Goal: Information Seeking & Learning: Learn about a topic

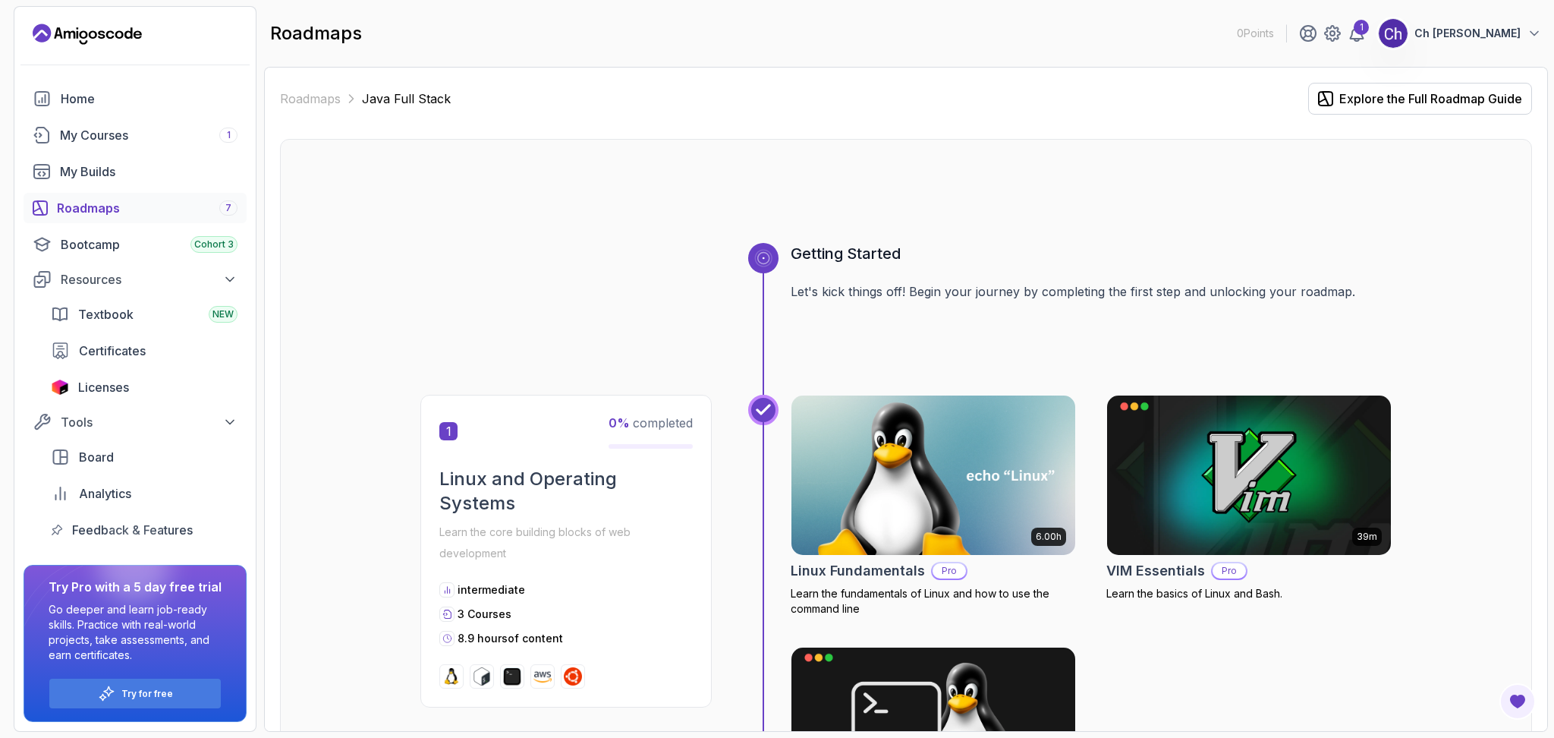
scroll to position [274, 0]
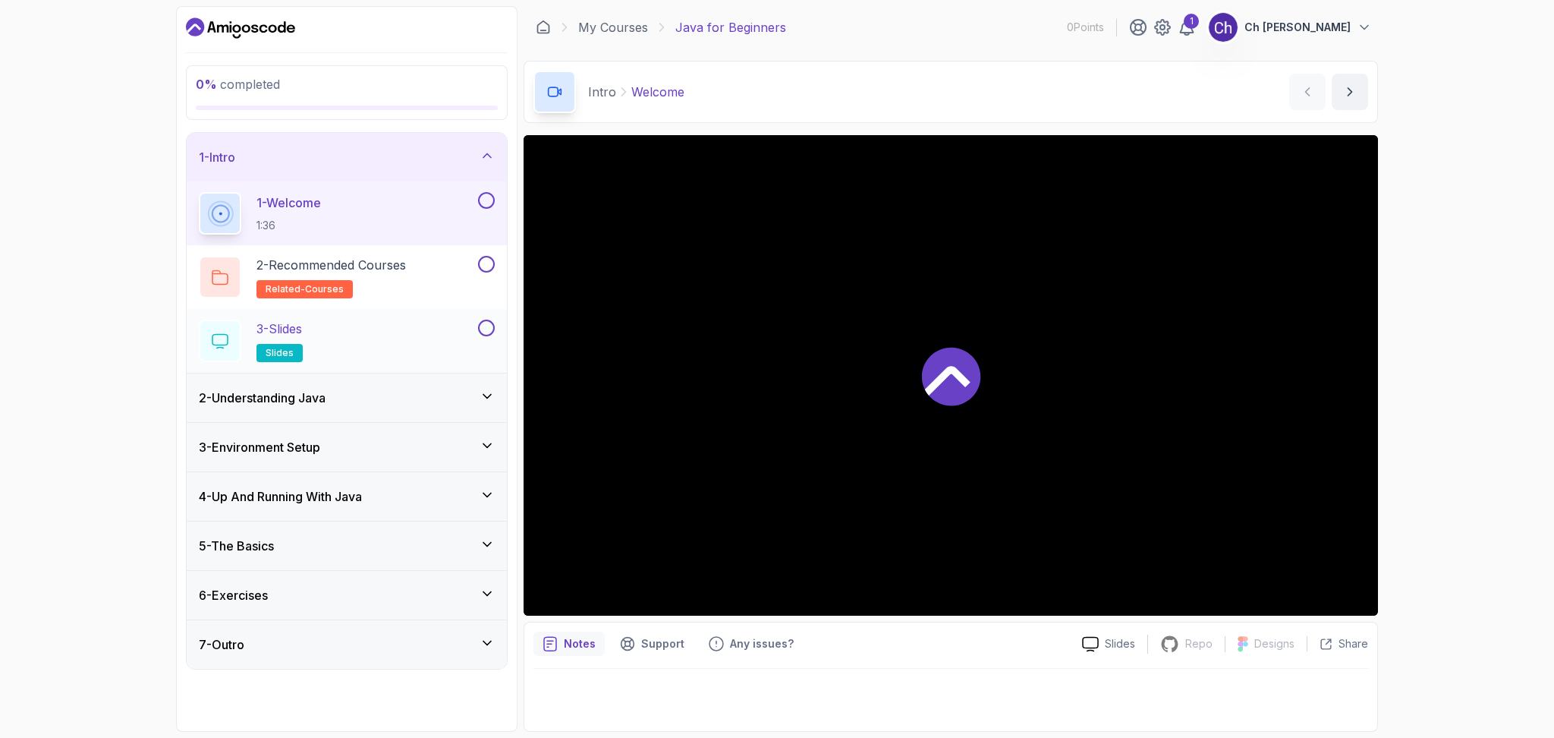
click at [395, 323] on div "3 - Slides slides" at bounding box center [337, 341] width 276 height 43
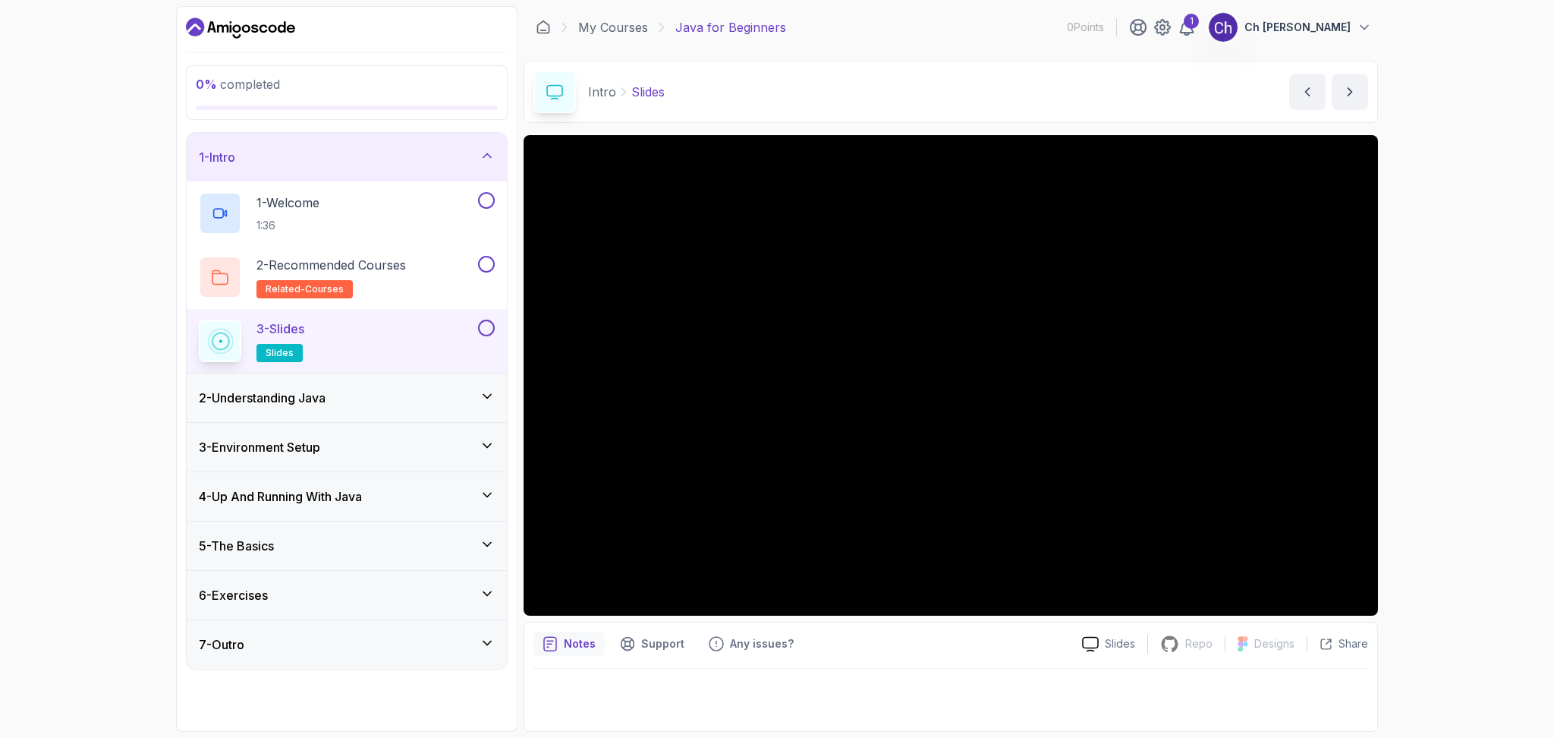
click at [273, 354] on span "slides" at bounding box center [280, 353] width 28 height 12
